Goal: Check status: Check status

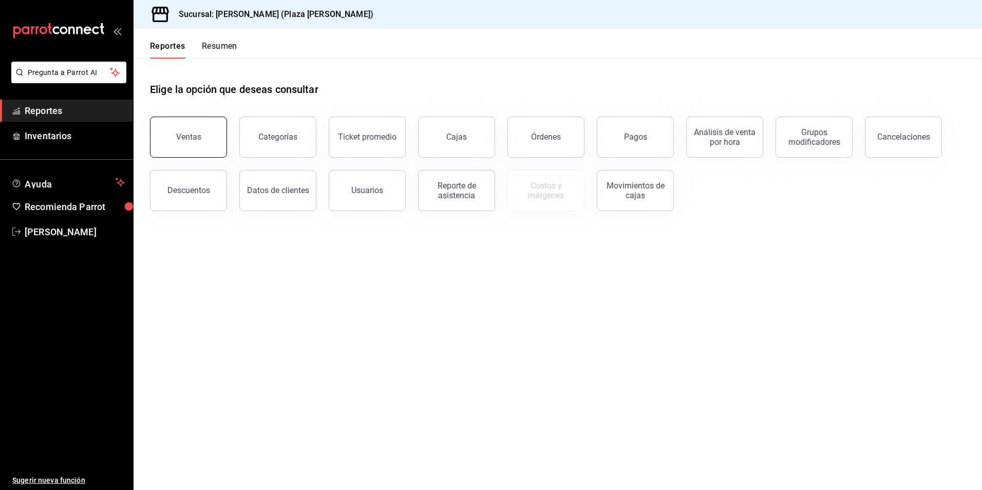
click at [195, 128] on button "Ventas" at bounding box center [188, 137] width 77 height 41
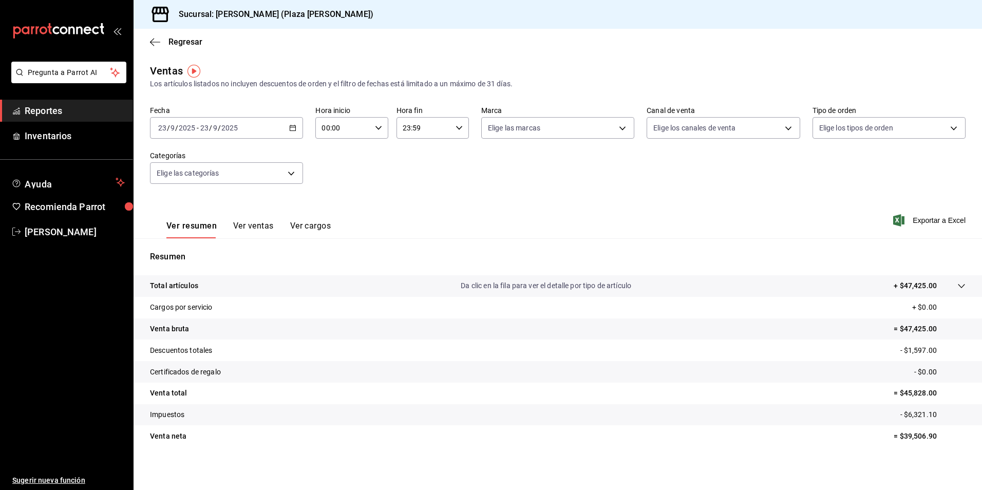
click at [290, 130] on icon "button" at bounding box center [292, 127] width 7 height 7
click at [191, 186] on span "Ayer" at bounding box center [199, 182] width 80 height 11
click at [292, 126] on \(Stroke\) "button" at bounding box center [293, 128] width 6 height 6
click at [289, 124] on icon "button" at bounding box center [292, 127] width 7 height 7
click at [207, 252] on span "Rango de fechas" at bounding box center [199, 251] width 80 height 11
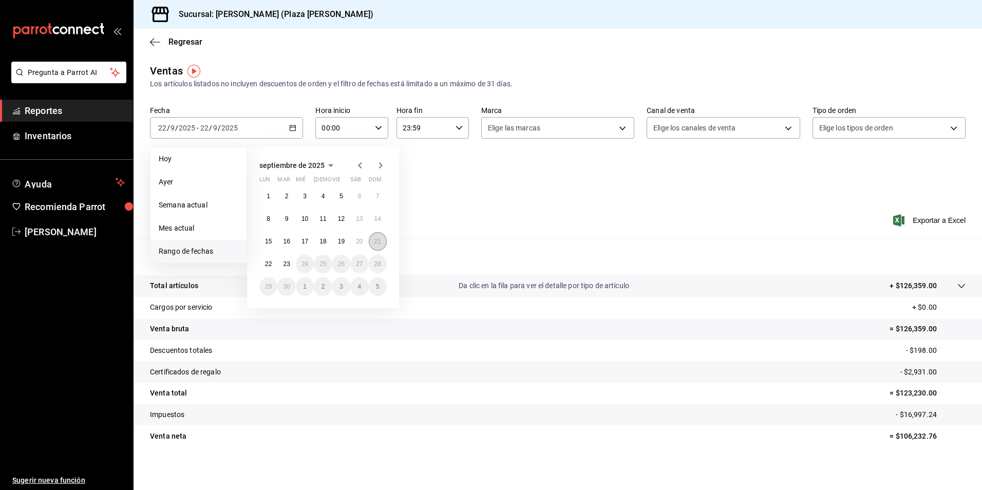
click at [381, 240] on abbr "21" at bounding box center [377, 241] width 7 height 7
click at [380, 241] on abbr "21" at bounding box center [377, 241] width 7 height 7
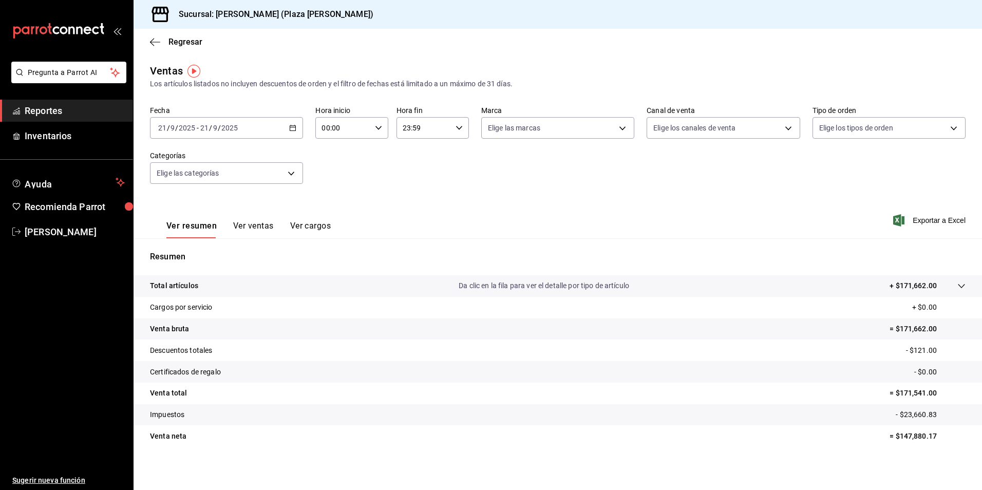
click at [290, 130] on \(Stroke\) "button" at bounding box center [293, 128] width 6 height 6
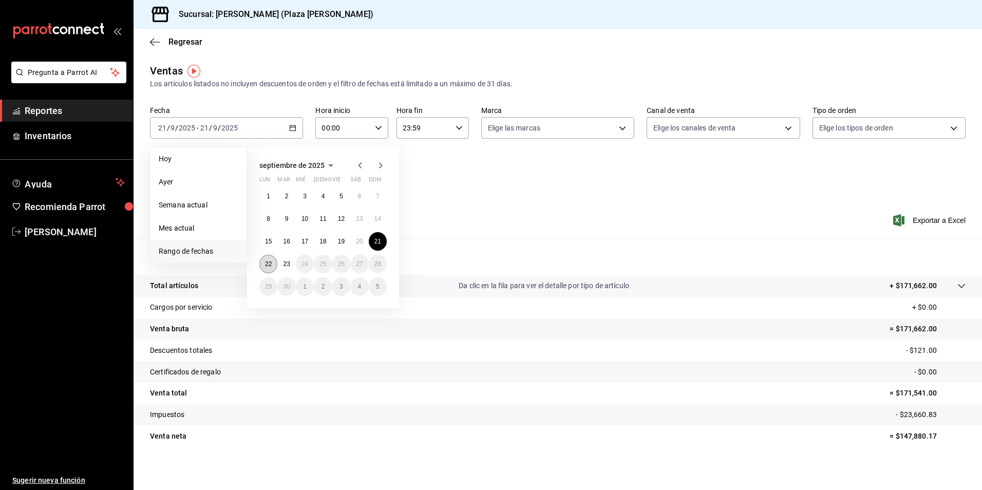
click at [270, 259] on button "22" at bounding box center [268, 264] width 18 height 18
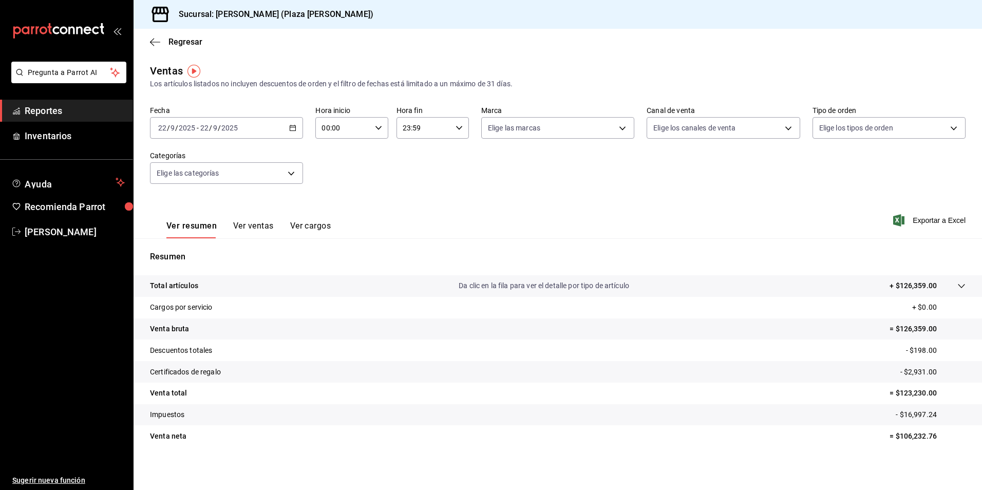
click at [290, 128] on icon "button" at bounding box center [292, 127] width 7 height 7
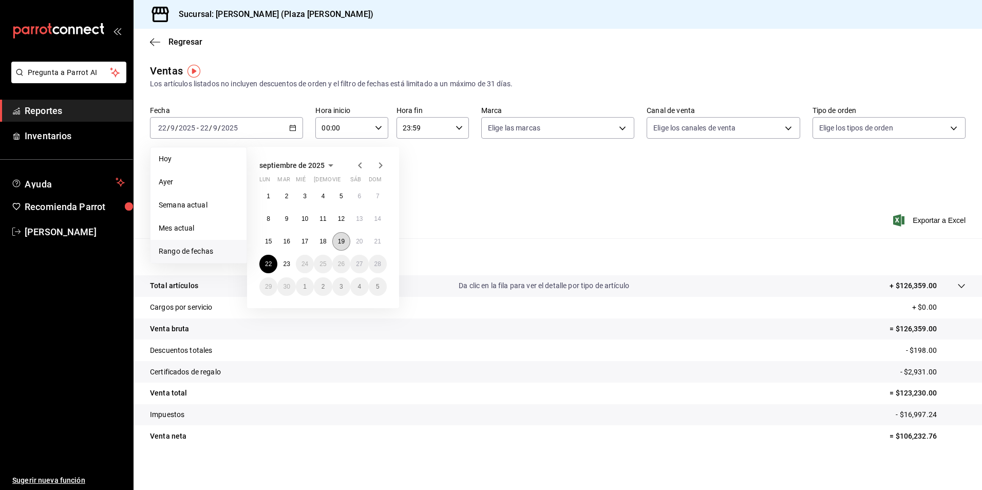
click at [345, 244] on abbr "19" at bounding box center [341, 241] width 7 height 7
click at [345, 243] on abbr "19" at bounding box center [341, 241] width 7 height 7
